Goal: Task Accomplishment & Management: Manage account settings

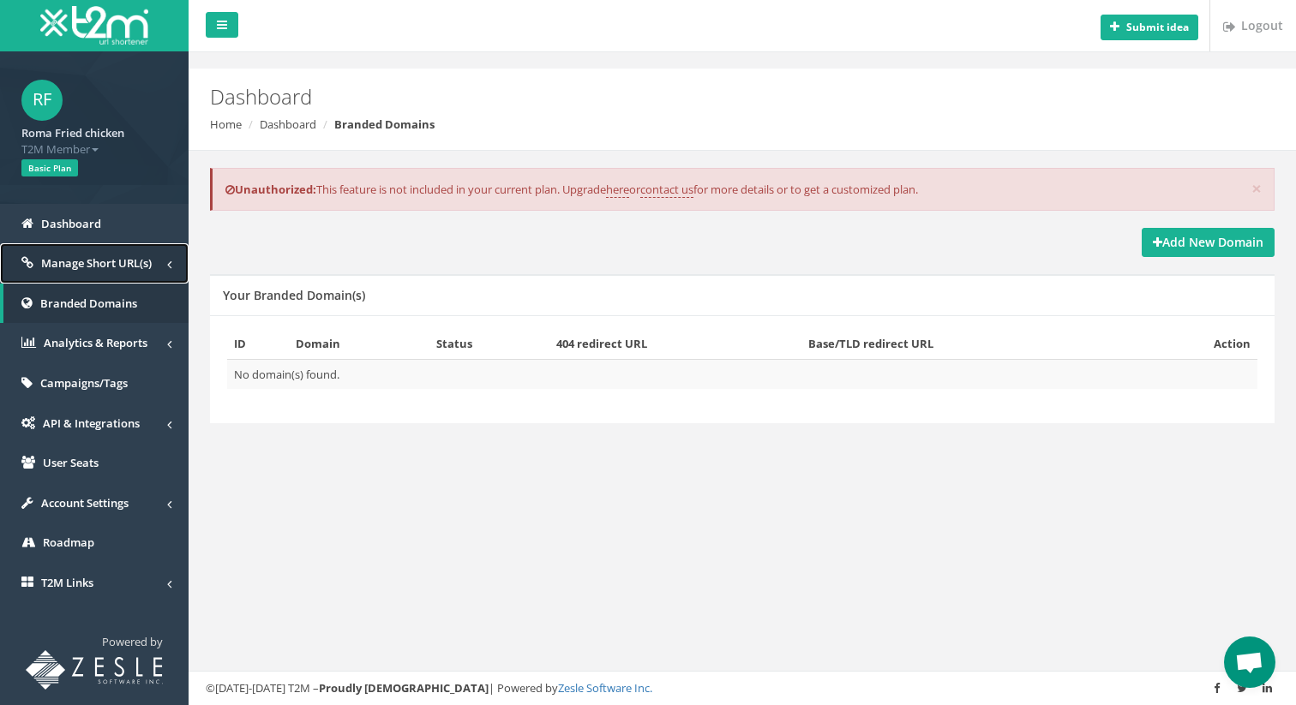
click at [117, 266] on span "Manage Short URL(s)" at bounding box center [96, 262] width 111 height 15
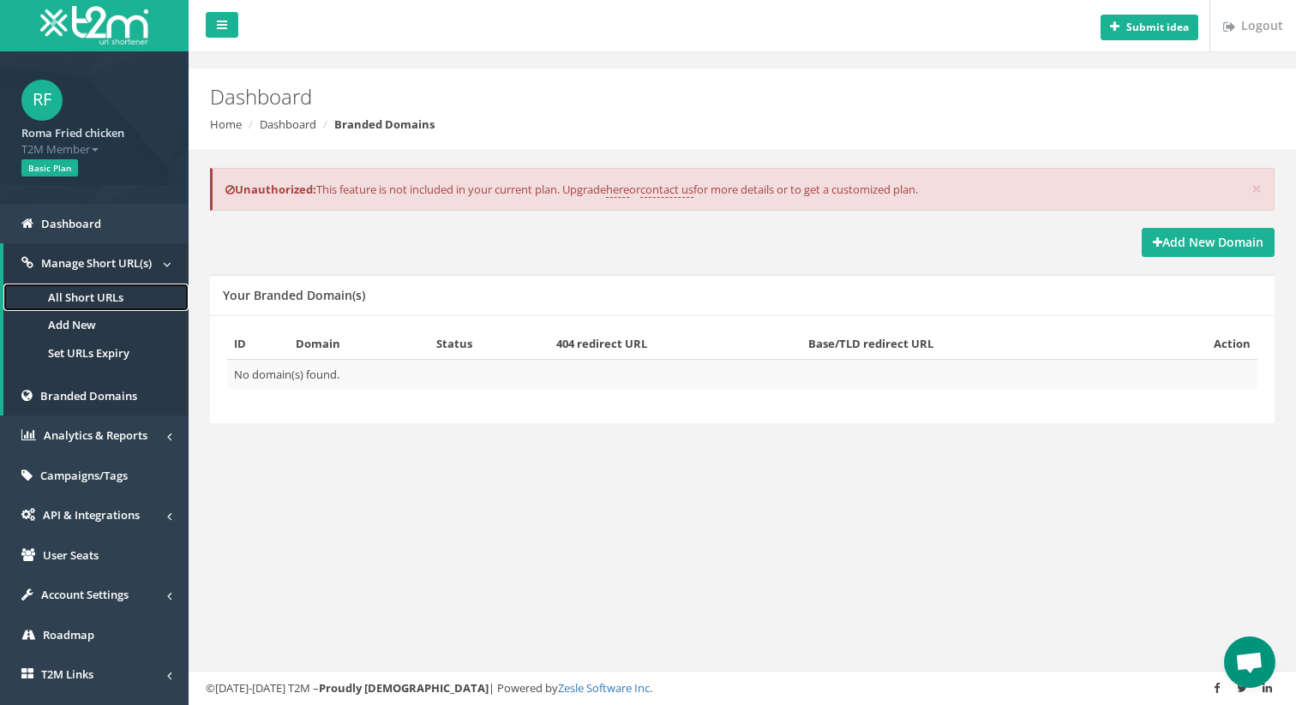
click at [105, 297] on link "All Short URLs" at bounding box center [95, 298] width 185 height 28
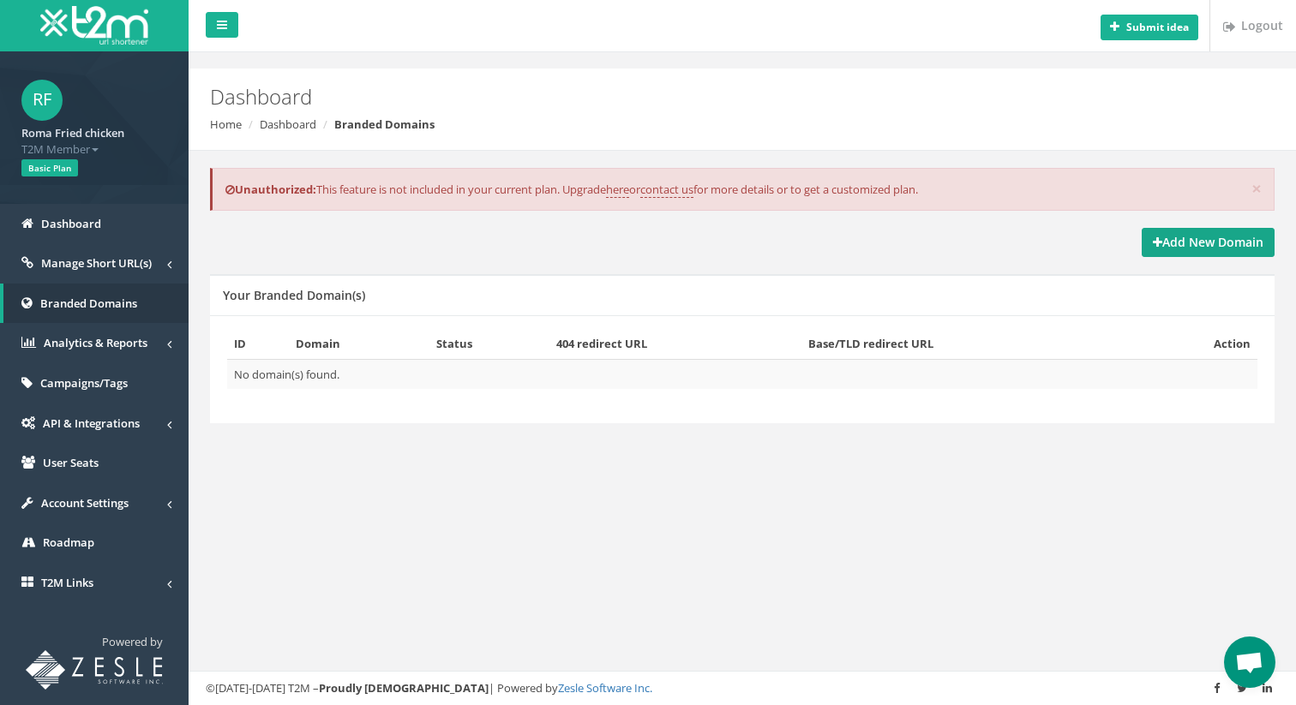
click at [1169, 240] on strong "Add New Domain" at bounding box center [1208, 242] width 111 height 16
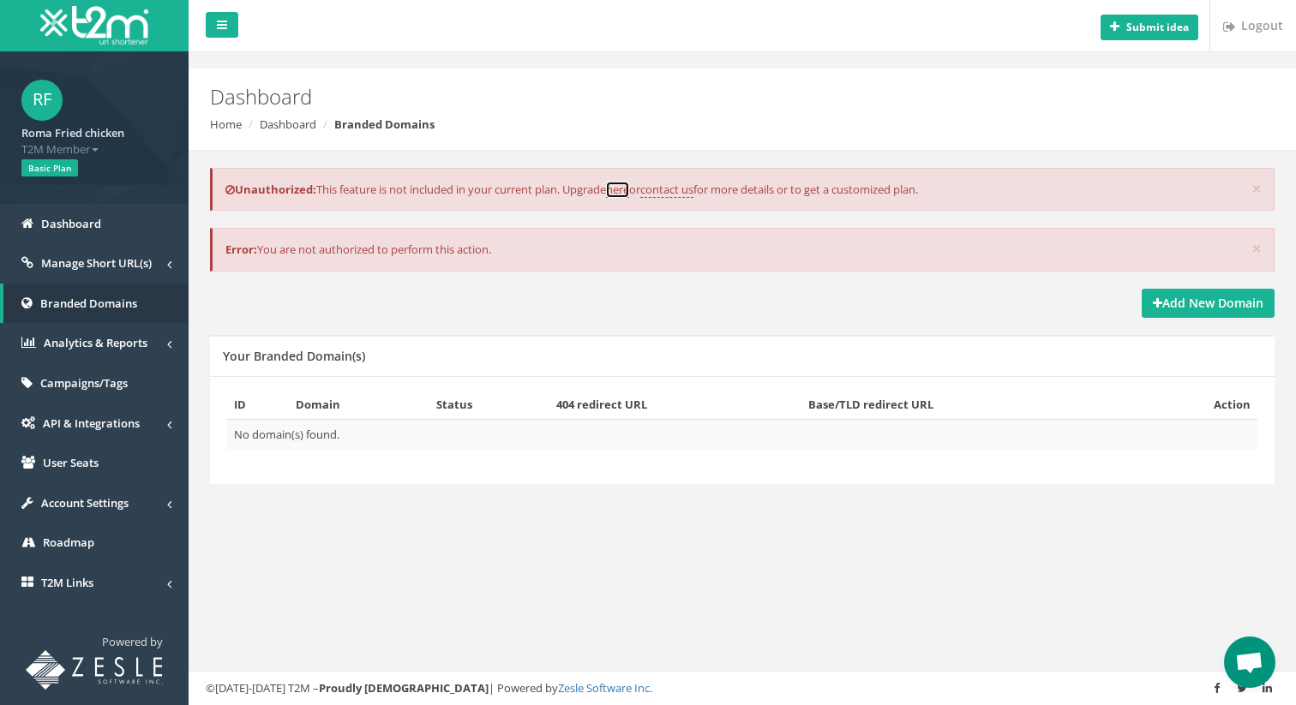
click at [629, 192] on link "here" at bounding box center [617, 190] width 23 height 16
